Goal: Find specific page/section: Find specific page/section

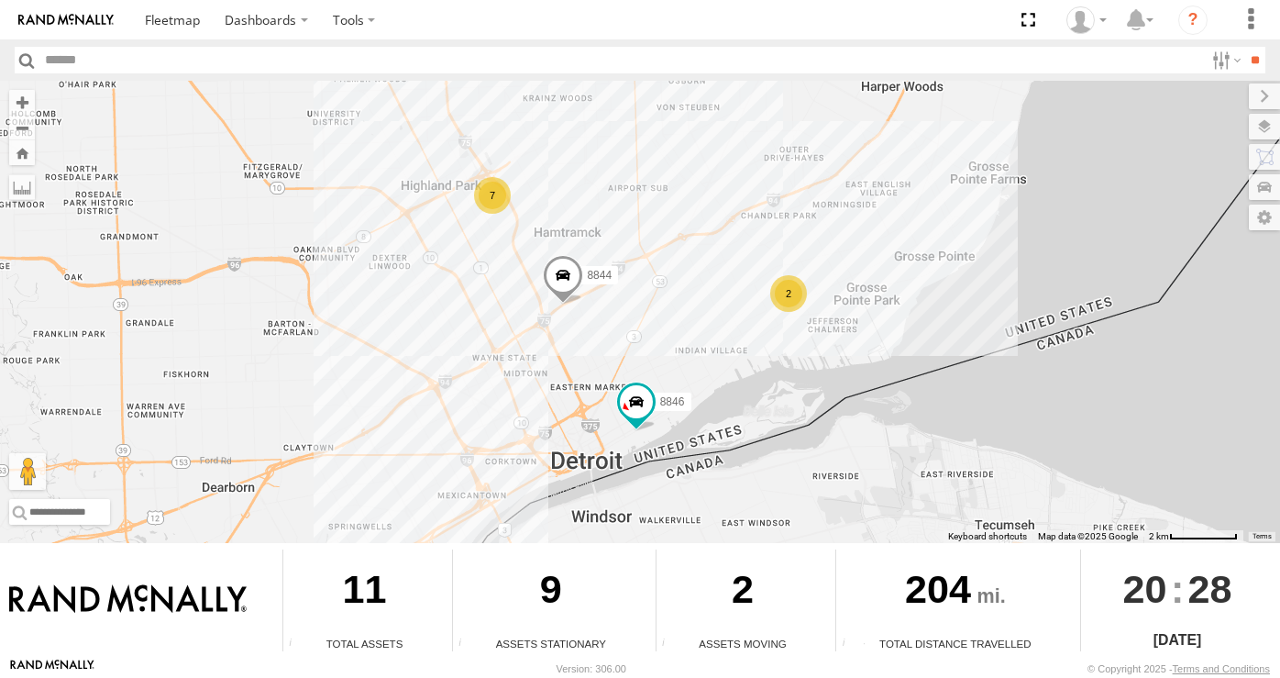
click at [571, 285] on span at bounding box center [563, 280] width 40 height 50
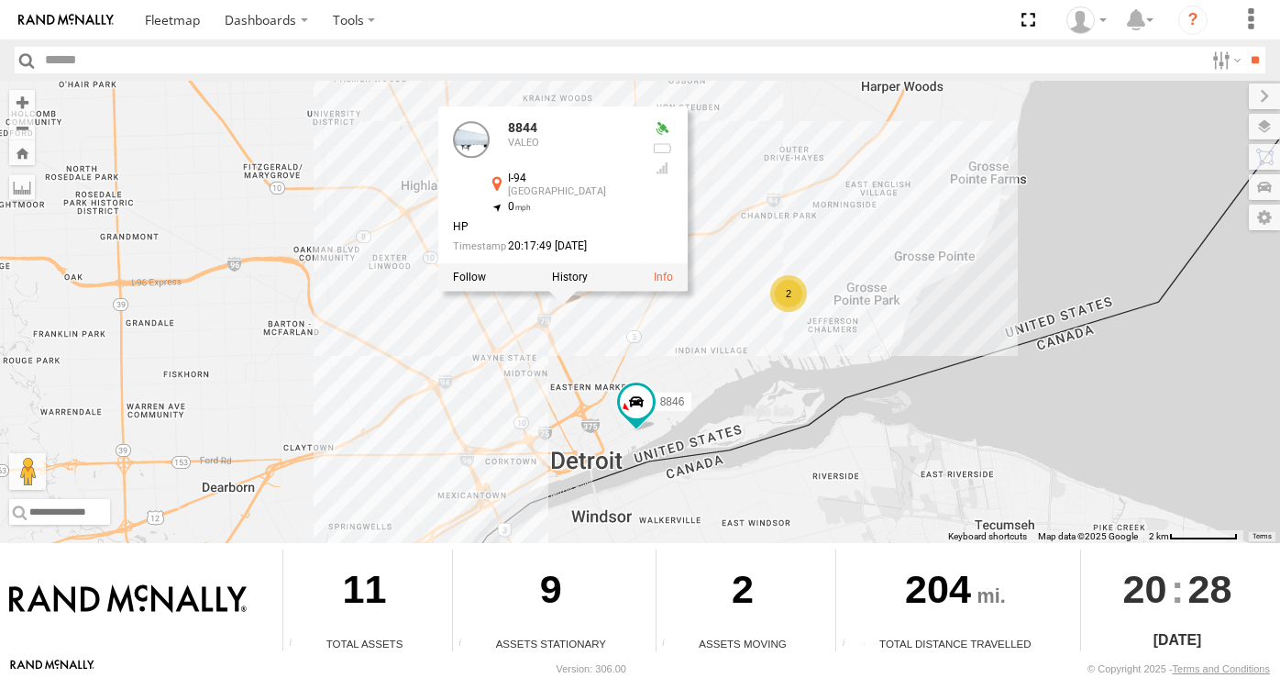
click at [593, 334] on div "7 8846 2 8844 8844 VALEO I-94 Milwaukee Junction 42.37269 , -83.05101 0 HP 20:1…" at bounding box center [640, 312] width 1280 height 462
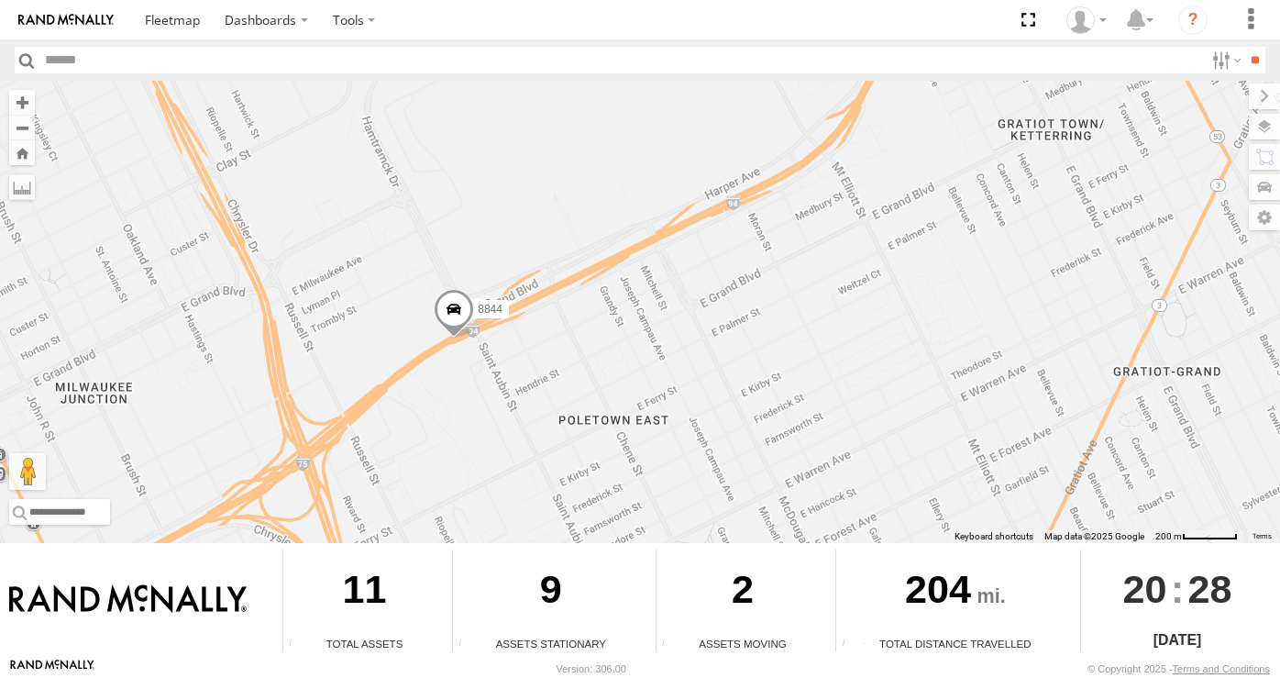
drag, startPoint x: 358, startPoint y: 219, endPoint x: 548, endPoint y: 376, distance: 246.3
click at [548, 376] on div "8846 8844" at bounding box center [640, 312] width 1280 height 462
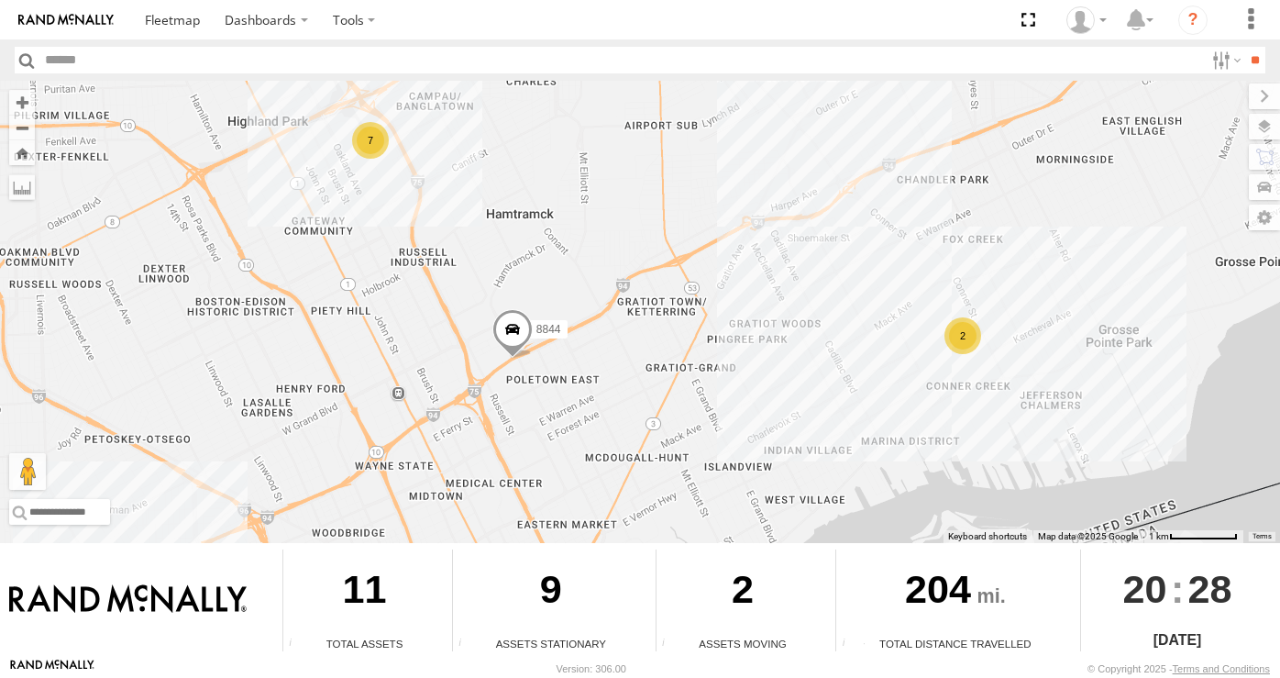
click at [909, 288] on div "8846 8844 7 2" at bounding box center [640, 312] width 1280 height 462
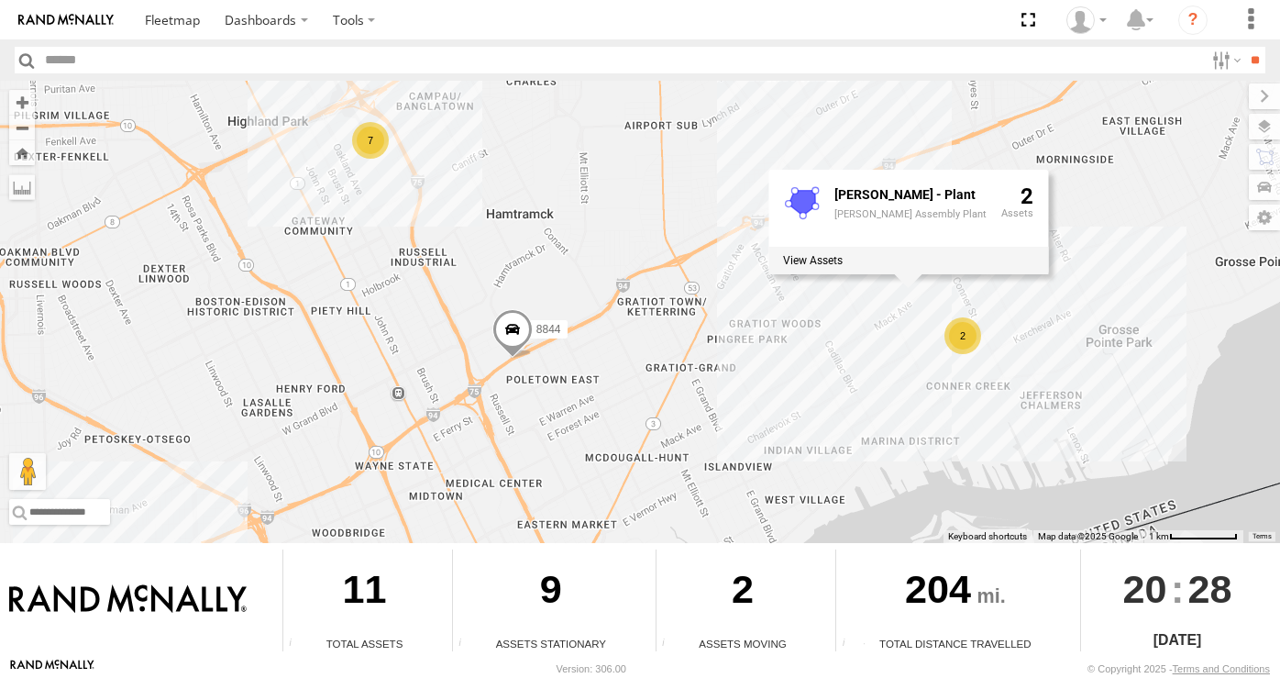
click at [859, 311] on div "8846 8844 7 2 MACK - Plant Mack Assembly Plant 2" at bounding box center [640, 312] width 1280 height 462
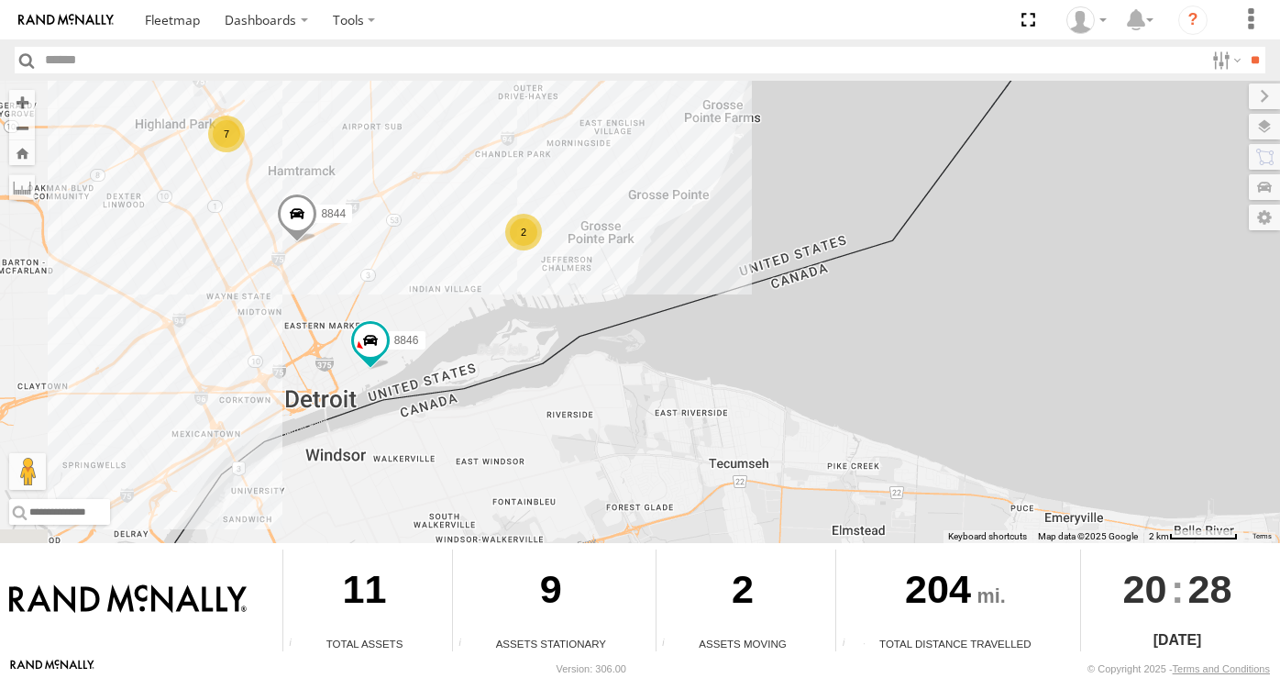
drag, startPoint x: 205, startPoint y: 140, endPoint x: 379, endPoint y: 146, distance: 173.4
click at [379, 146] on div "8846 8844 7 2" at bounding box center [640, 312] width 1280 height 462
